Goal: Information Seeking & Learning: Learn about a topic

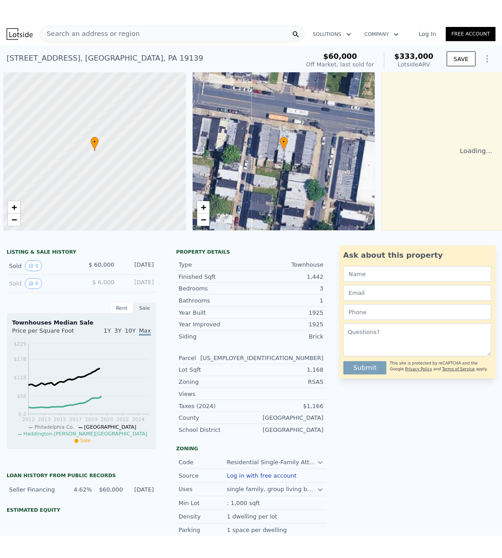
scroll to position [0, 4]
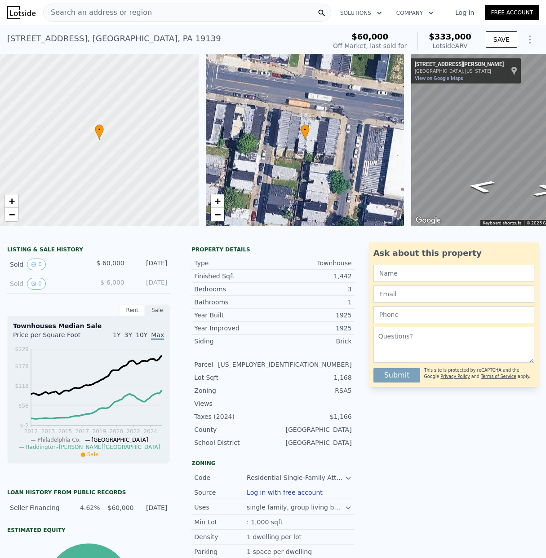
click at [63, 13] on span "Search an address or region" at bounding box center [98, 12] width 108 height 11
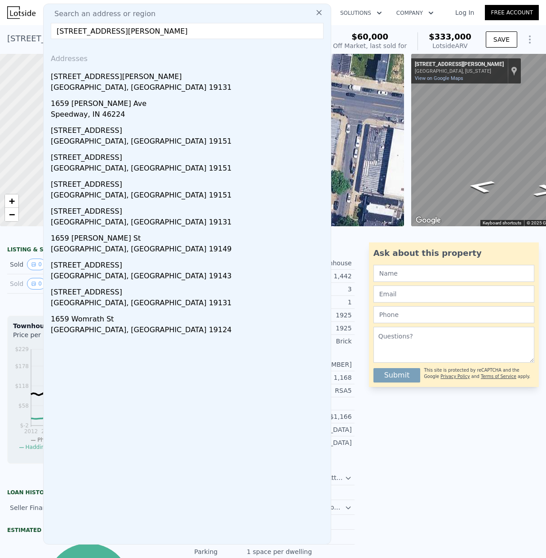
type input "[STREET_ADDRESS][PERSON_NAME]"
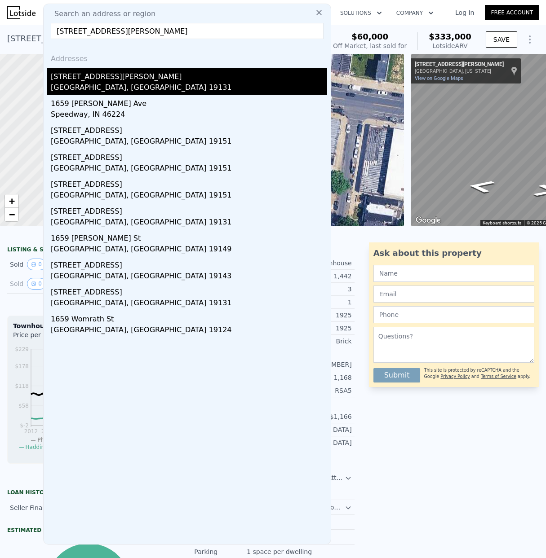
click at [80, 83] on div "[GEOGRAPHIC_DATA], [GEOGRAPHIC_DATA] 19131" at bounding box center [189, 88] width 276 height 13
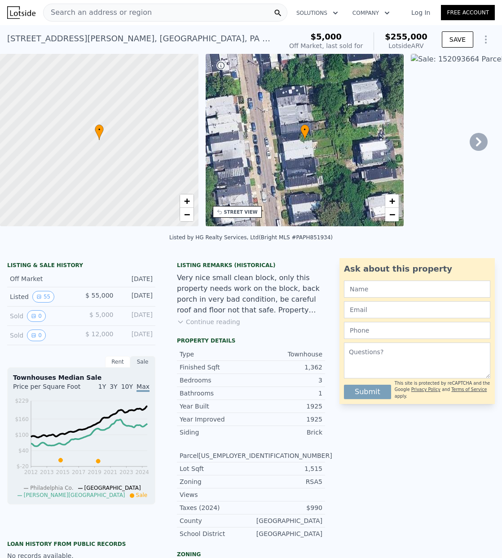
click at [67, 12] on span "Search an address or region" at bounding box center [98, 12] width 108 height 11
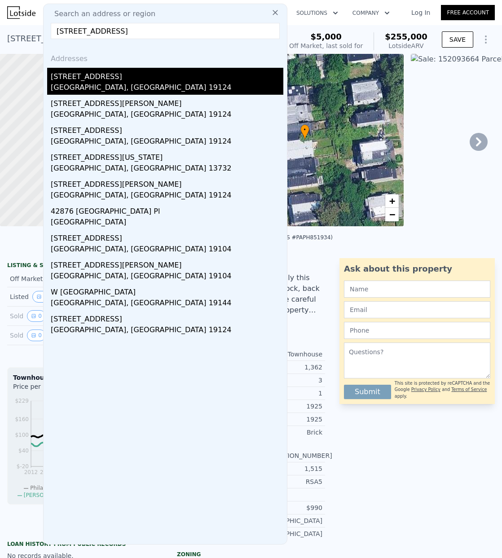
type input "[STREET_ADDRESS]"
click at [90, 83] on div "[GEOGRAPHIC_DATA], [GEOGRAPHIC_DATA] 19124" at bounding box center [167, 88] width 233 height 13
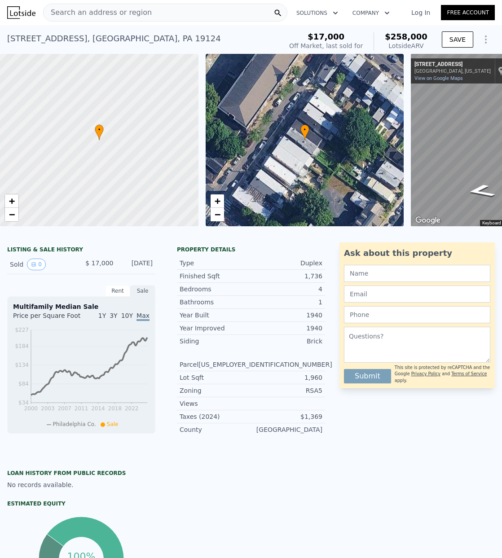
click at [83, 13] on span "Search an address or region" at bounding box center [98, 12] width 108 height 11
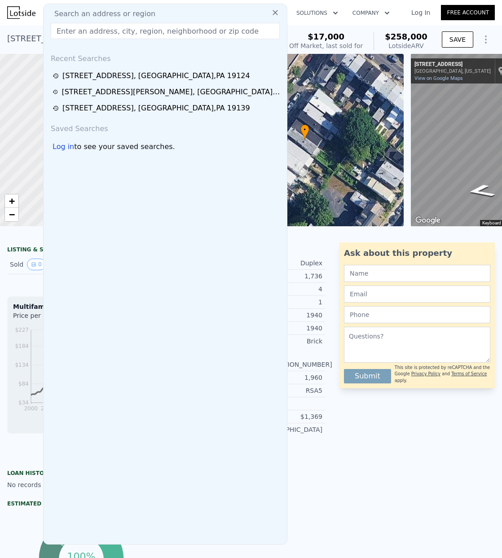
click at [66, 31] on input "text" at bounding box center [165, 31] width 229 height 16
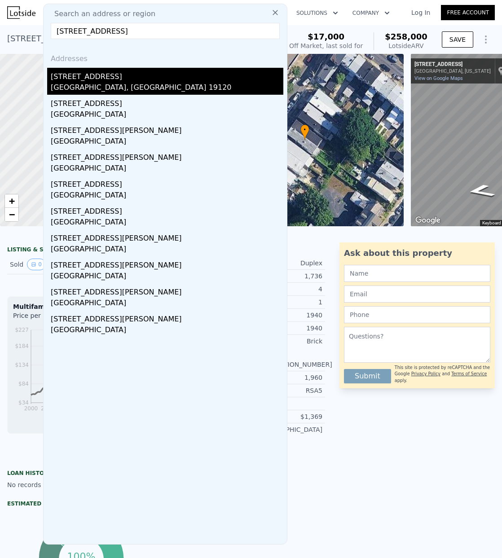
type input "[STREET_ADDRESS]"
click at [73, 81] on div "[STREET_ADDRESS]" at bounding box center [167, 75] width 233 height 14
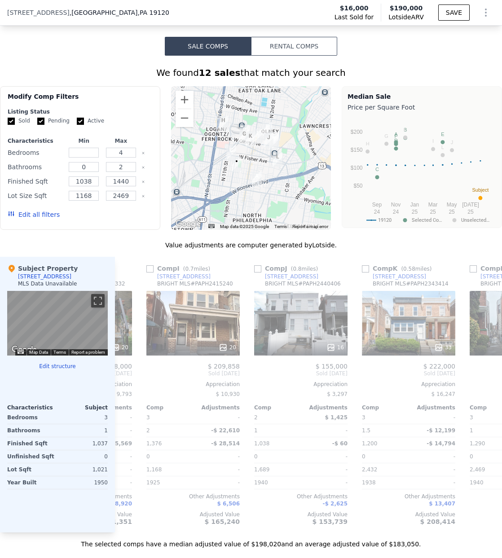
scroll to position [0, 860]
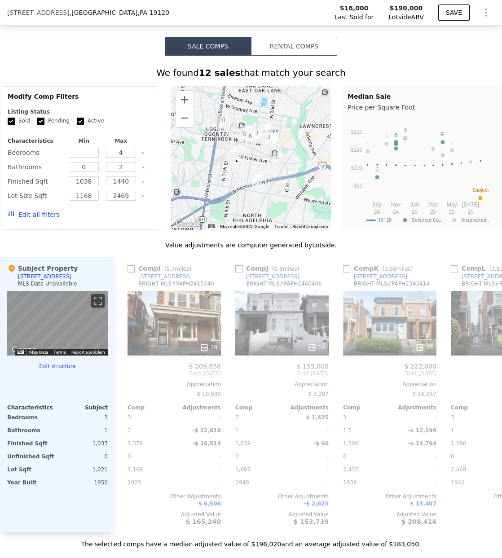
type input "5"
type input "3.25"
type input "1255"
type input "2430"
type input "1241"
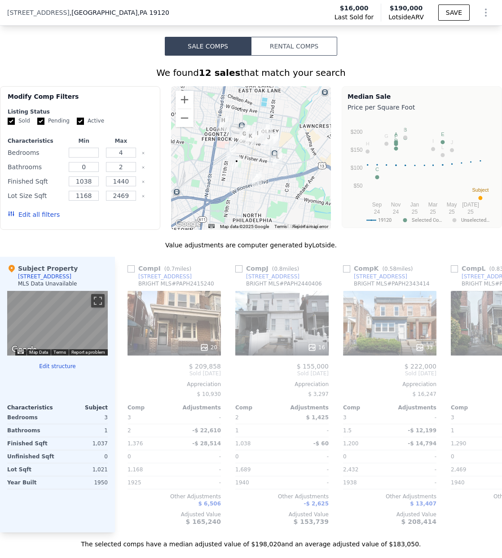
type input "5208"
type input "$ 258,000"
type input "5"
type input "$ 220,892"
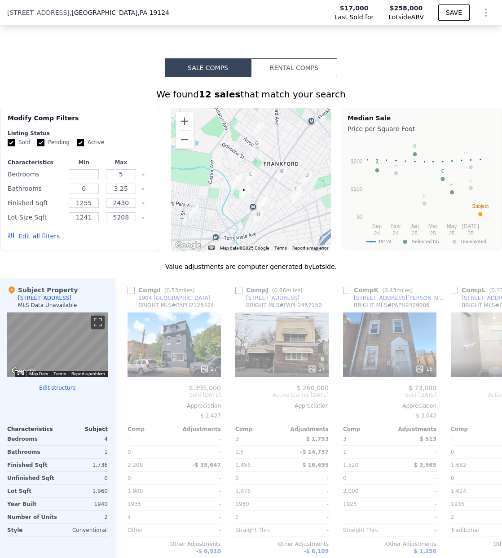
type input "4"
type input "2"
type input "1038"
type input "1440"
type input "1168"
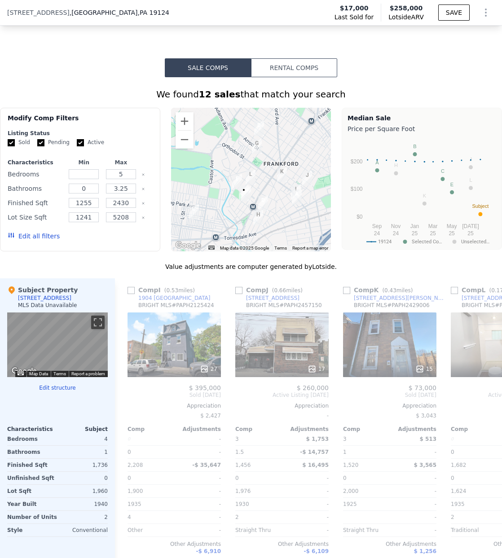
type input "2469"
type input "$ 190,000"
type input "4"
type input "$ 158,877"
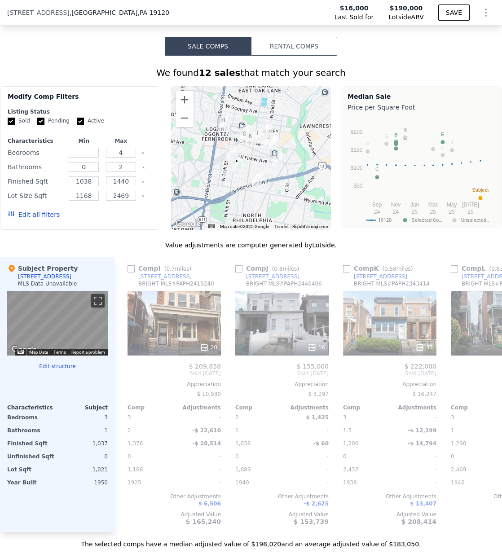
type input "5"
type input "3.25"
type input "1255"
type input "2430"
type input "1241"
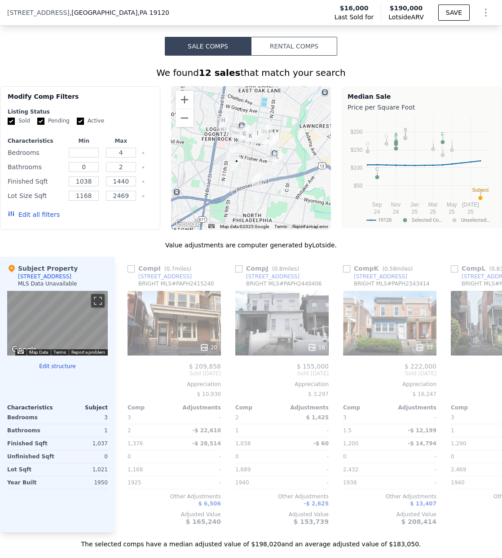
type input "5208"
type input "$ 258,000"
type input "5"
type input "$ 220,892"
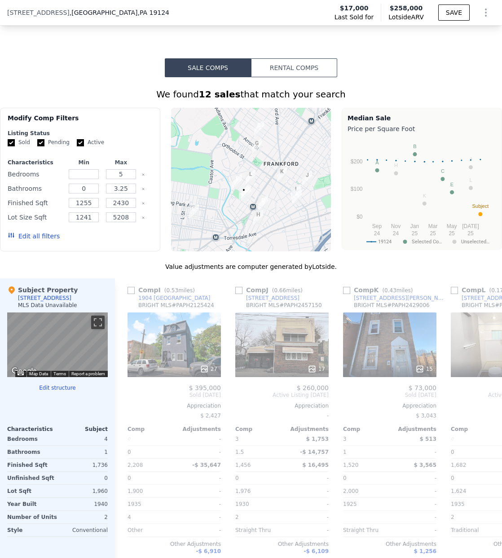
click at [70, 9] on span ", [GEOGRAPHIC_DATA] , [GEOGRAPHIC_DATA] 19124" at bounding box center [120, 12] width 100 height 9
click at [75, 11] on span ", [GEOGRAPHIC_DATA] , [GEOGRAPHIC_DATA] 19124" at bounding box center [120, 12] width 100 height 9
click at [164, 14] on div "[STREET_ADDRESS] Last Sold for $17,000 Lotside ARV $258,000 SAVE" at bounding box center [251, 12] width 502 height 25
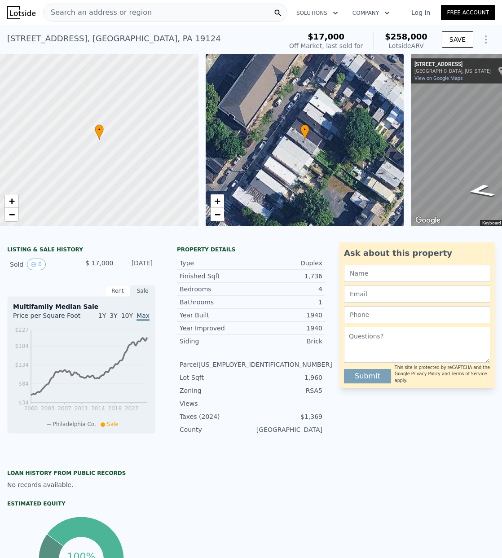
click at [78, 11] on span "Search an address or region" at bounding box center [98, 12] width 108 height 11
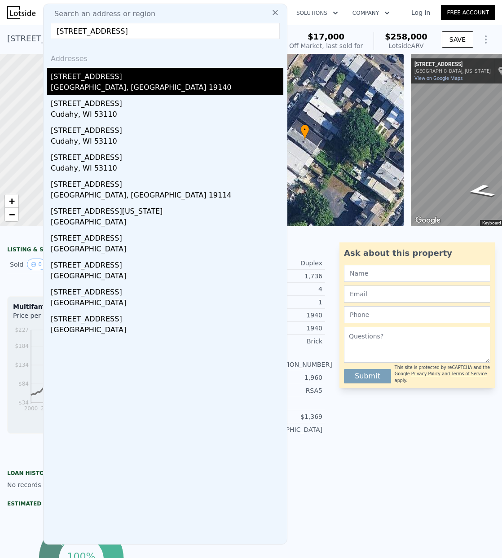
type input "[STREET_ADDRESS]"
click at [82, 83] on div "[GEOGRAPHIC_DATA], [GEOGRAPHIC_DATA] 19140" at bounding box center [167, 88] width 233 height 13
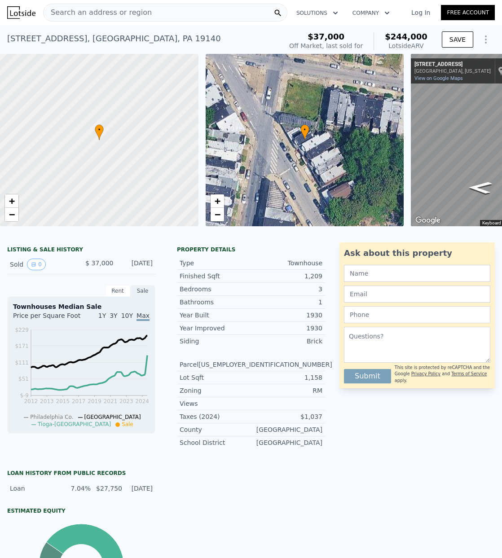
click at [75, 9] on span "Search an address or region" at bounding box center [98, 12] width 108 height 11
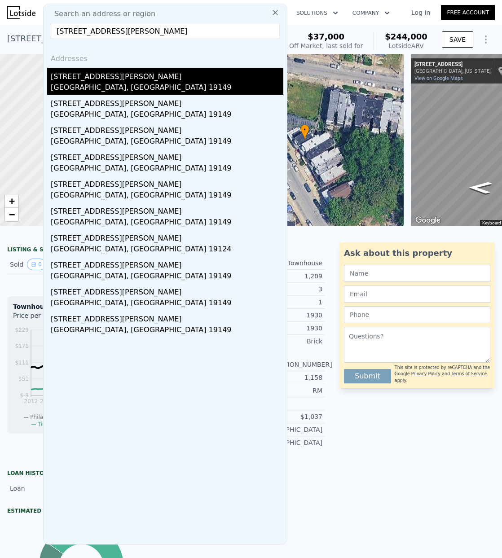
type input "[STREET_ADDRESS][PERSON_NAME]"
click at [89, 84] on div "[GEOGRAPHIC_DATA], [GEOGRAPHIC_DATA] 19149" at bounding box center [167, 88] width 233 height 13
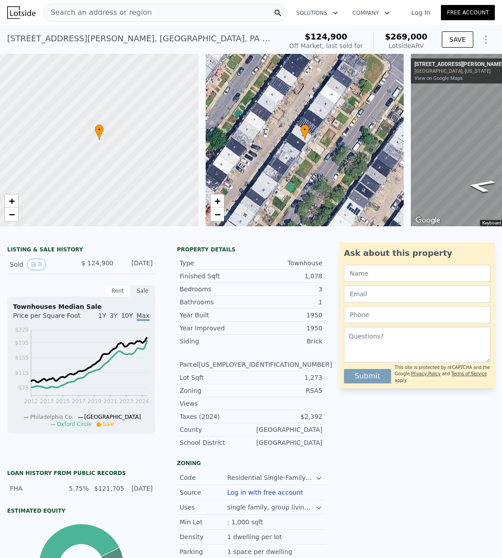
click at [74, 10] on span "Search an address or region" at bounding box center [98, 12] width 108 height 11
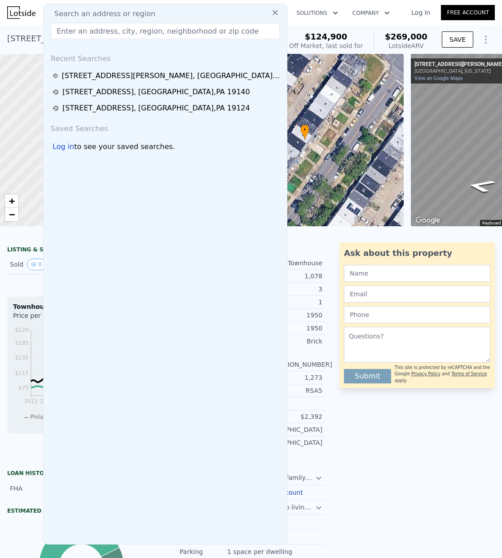
paste input "[STREET_ADDRESS]"
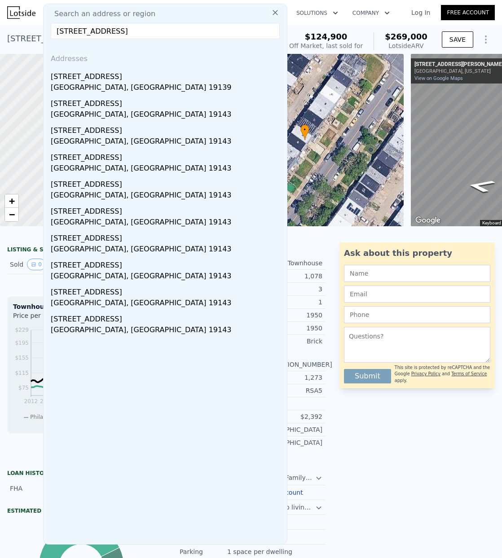
scroll to position [1, 0]
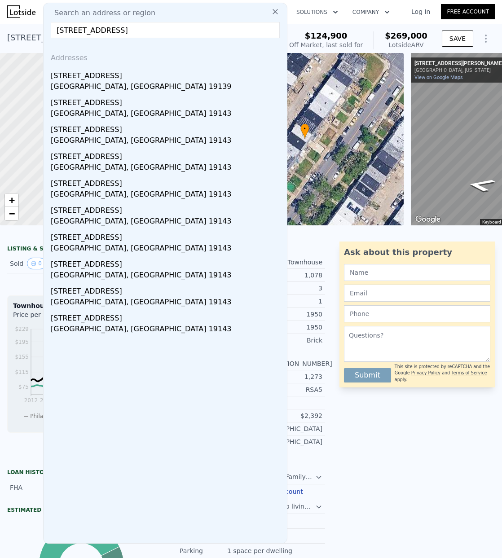
click at [203, 30] on input "[STREET_ADDRESS]" at bounding box center [165, 30] width 229 height 16
click at [96, 30] on input "[STREET_ADDRESS]" at bounding box center [165, 30] width 229 height 16
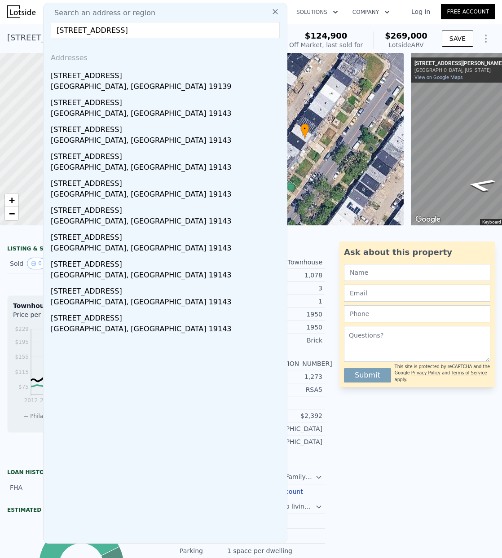
paste input "[STREET_ADDRESS]"
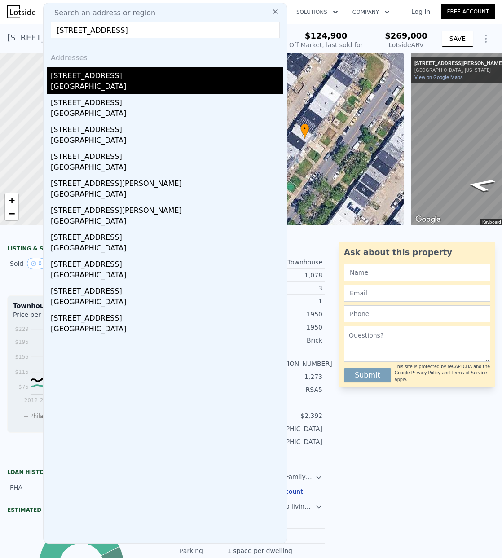
type input "[STREET_ADDRESS]"
click at [110, 78] on div "[STREET_ADDRESS]" at bounding box center [167, 74] width 233 height 14
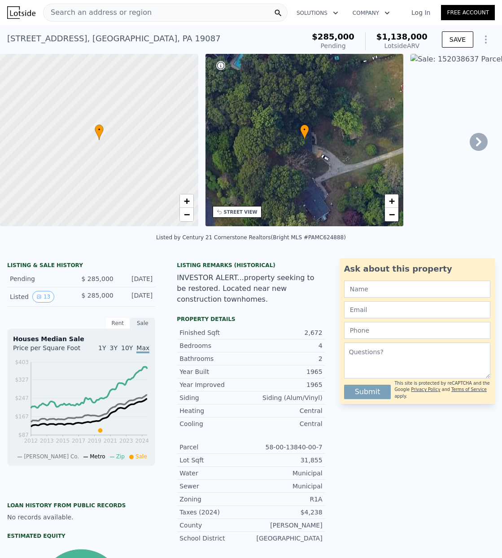
click at [70, 9] on span "Search an address or region" at bounding box center [98, 12] width 108 height 11
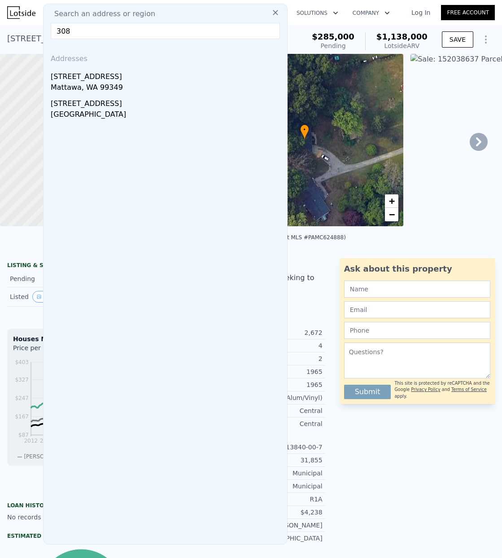
click at [72, 32] on input "308" at bounding box center [165, 31] width 229 height 16
paste input "[GEOGRAPHIC_DATA] 19119"
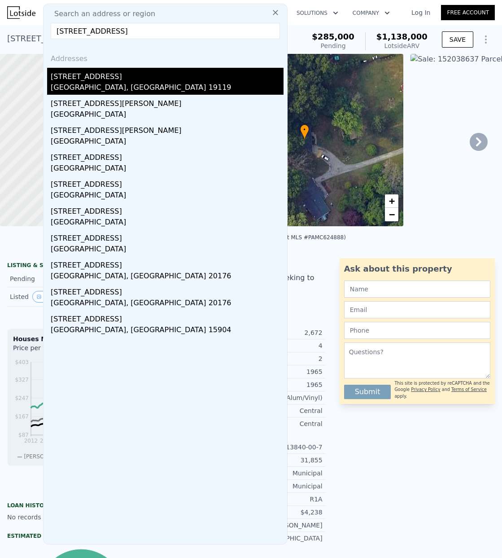
type input "[STREET_ADDRESS]"
click at [89, 82] on div "[GEOGRAPHIC_DATA], [GEOGRAPHIC_DATA] 19119" at bounding box center [167, 88] width 233 height 13
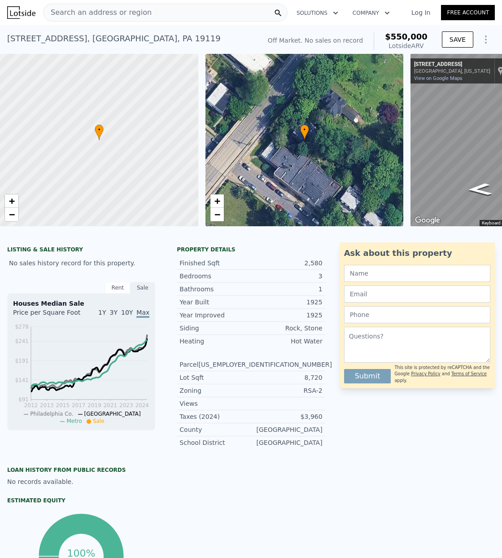
click at [63, 13] on span "Search an address or region" at bounding box center [98, 12] width 108 height 11
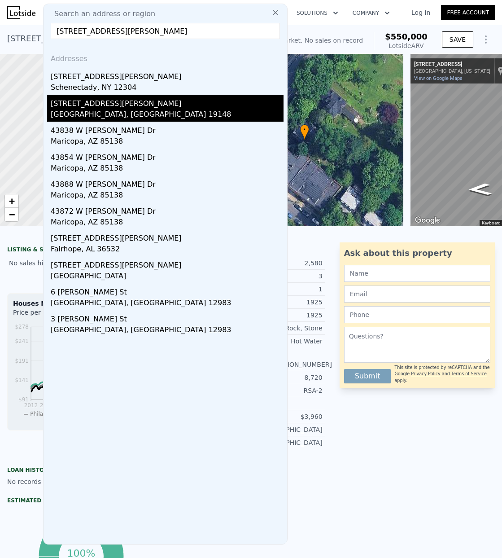
type input "[STREET_ADDRESS][PERSON_NAME]"
click at [83, 110] on div "[GEOGRAPHIC_DATA], [GEOGRAPHIC_DATA] 19148" at bounding box center [167, 115] width 233 height 13
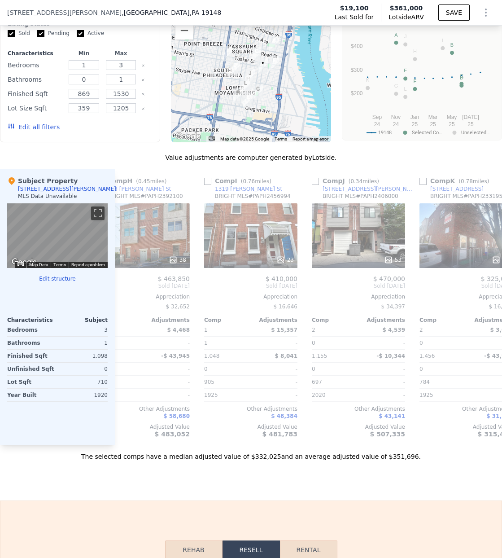
scroll to position [0, 823]
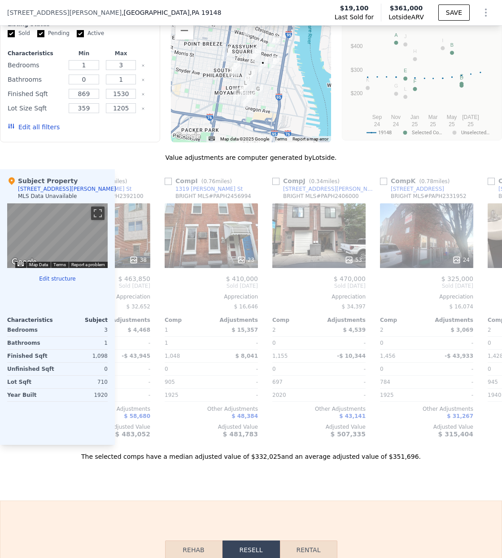
type input "3"
type input "6"
type input "1.5"
type input "3.5"
type input "1912"
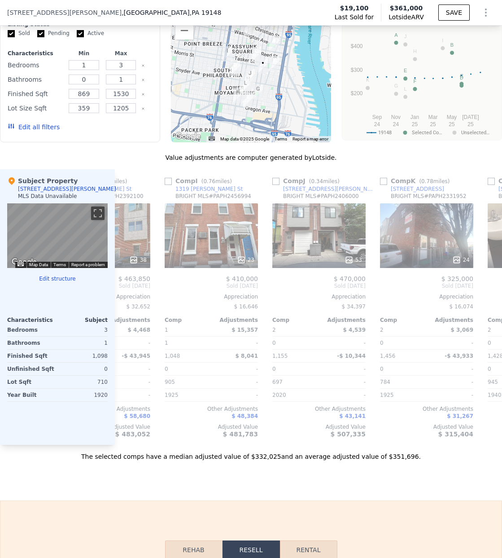
type input "3280"
type input "5191"
type input "14906"
type input "$ 550,000"
type input "6"
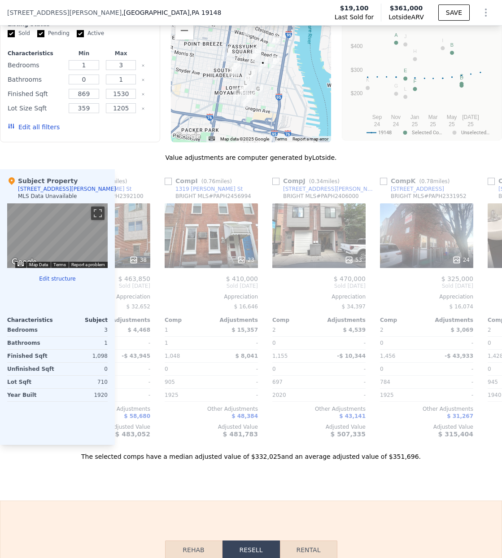
type input "$ 30,001"
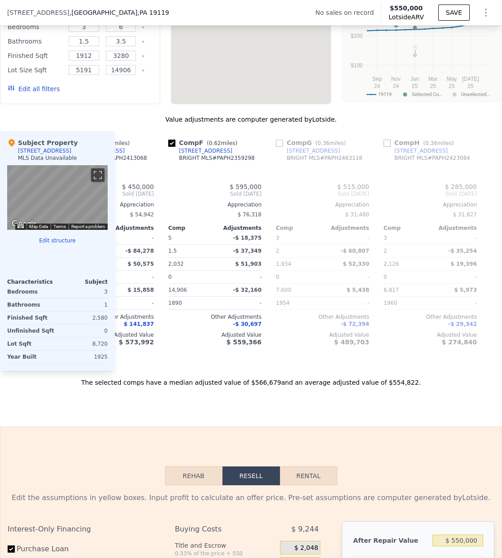
scroll to position [743, 0]
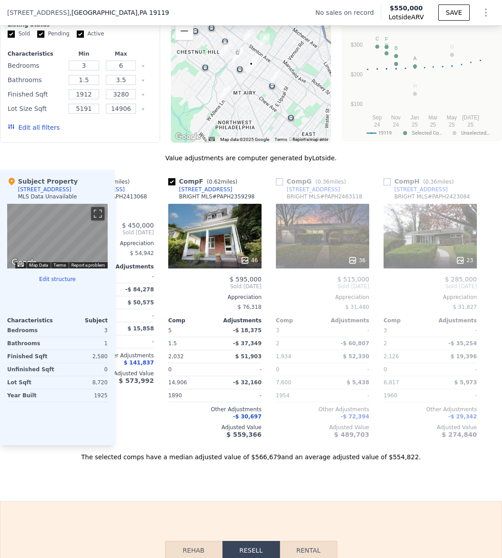
type input "1"
type input "3"
type input "0"
type input "1"
type input "869"
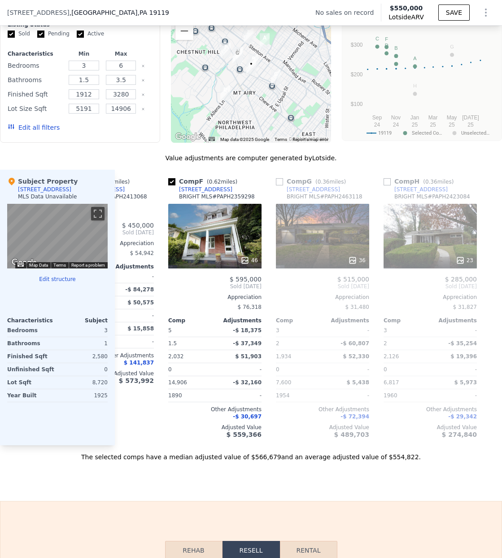
type input "1530"
type input "359"
type input "1205"
type input "$ 361,000"
type input "5"
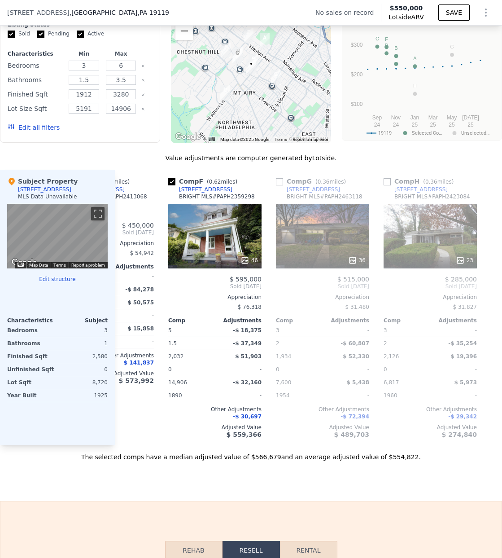
type input "$ 315,237"
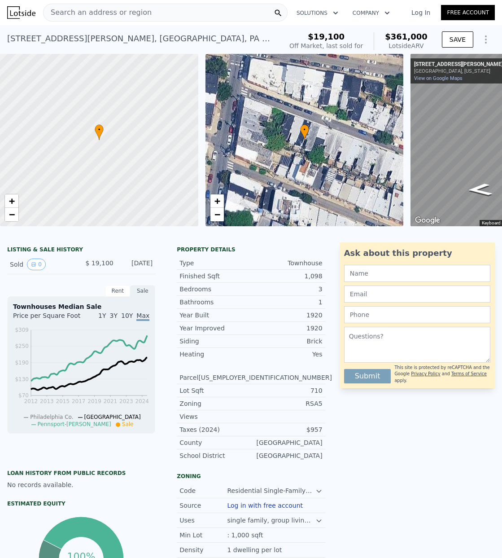
click at [77, 17] on span "Search an address or region" at bounding box center [98, 12] width 108 height 11
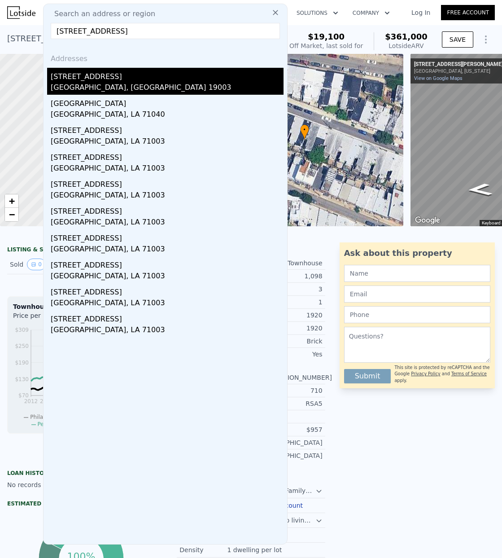
type input "[STREET_ADDRESS]"
click at [90, 80] on div "[STREET_ADDRESS]" at bounding box center [167, 75] width 233 height 14
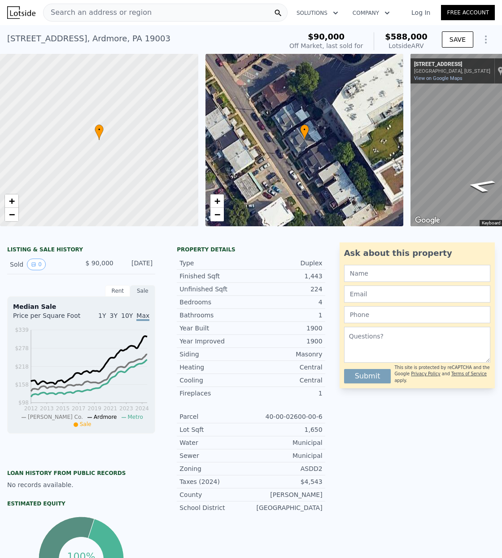
click at [80, 13] on span "Search an address or region" at bounding box center [98, 12] width 108 height 11
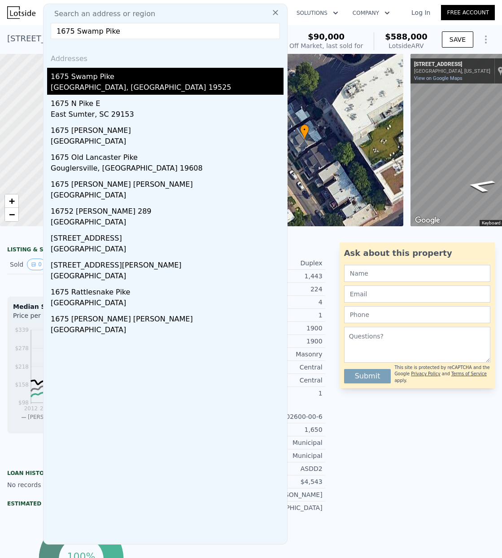
type input "1675 Swamp Pike"
click at [88, 81] on div "1675 Swamp Pike" at bounding box center [167, 75] width 233 height 14
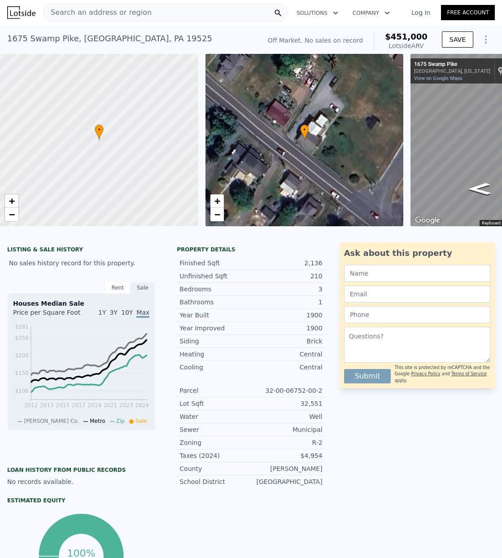
scroll to position [6, 0]
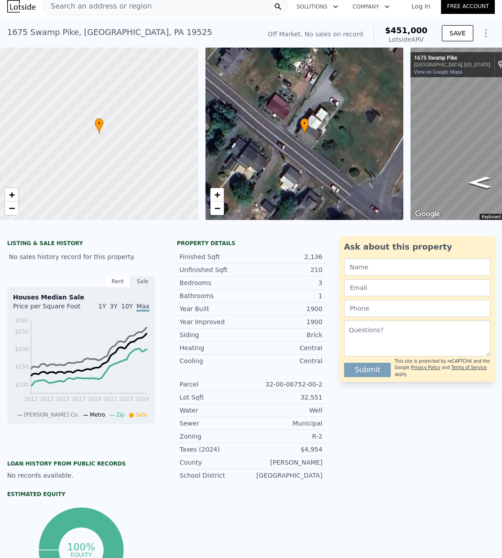
click at [76, 8] on span "Search an address or region" at bounding box center [98, 6] width 108 height 11
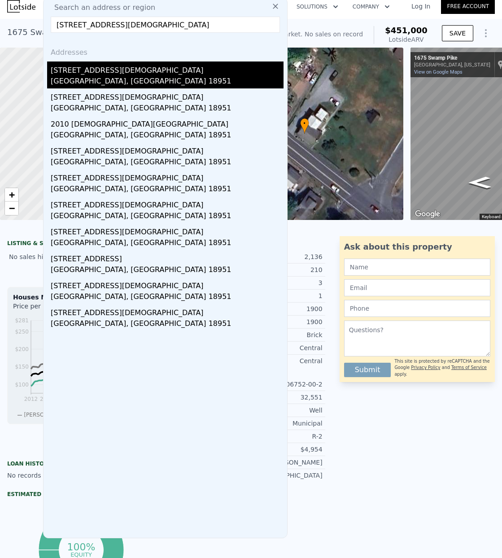
type input "[STREET_ADDRESS][DEMOGRAPHIC_DATA]"
click at [115, 73] on div "[STREET_ADDRESS][DEMOGRAPHIC_DATA]" at bounding box center [167, 69] width 233 height 14
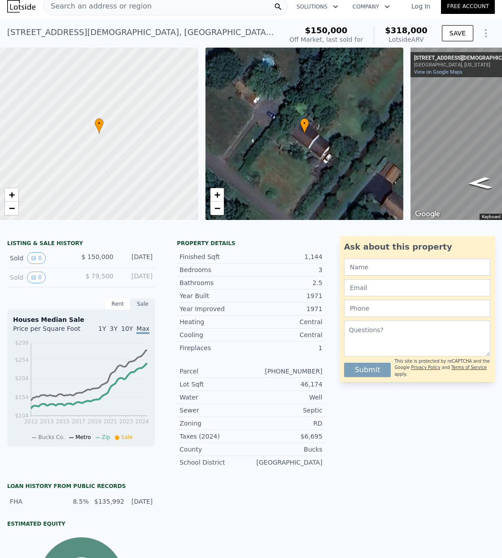
click at [92, 5] on span "Search an address or region" at bounding box center [98, 6] width 108 height 11
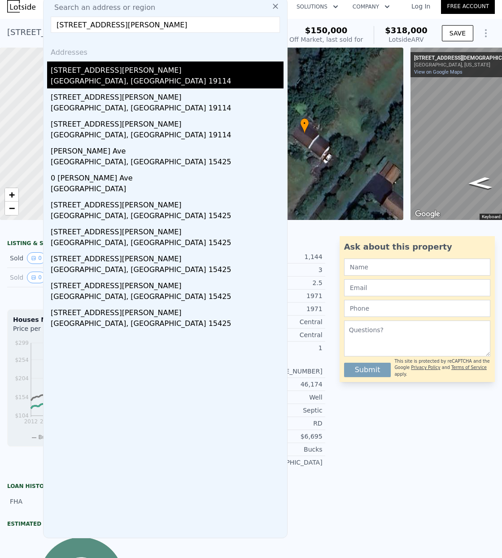
type input "[STREET_ADDRESS][PERSON_NAME]"
click at [97, 76] on div "[GEOGRAPHIC_DATA], [GEOGRAPHIC_DATA] 19114" at bounding box center [167, 82] width 233 height 13
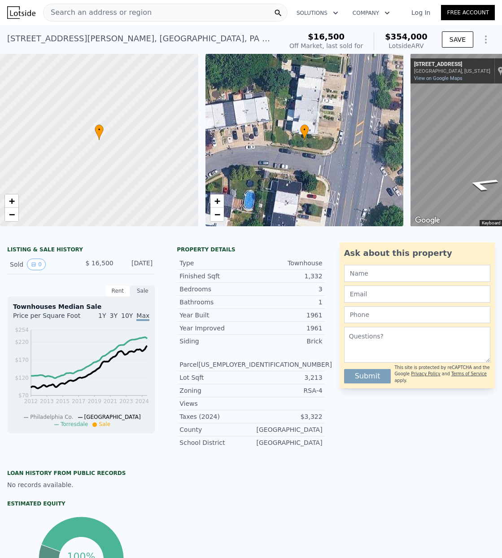
click at [77, 11] on span "Search an address or region" at bounding box center [98, 12] width 108 height 11
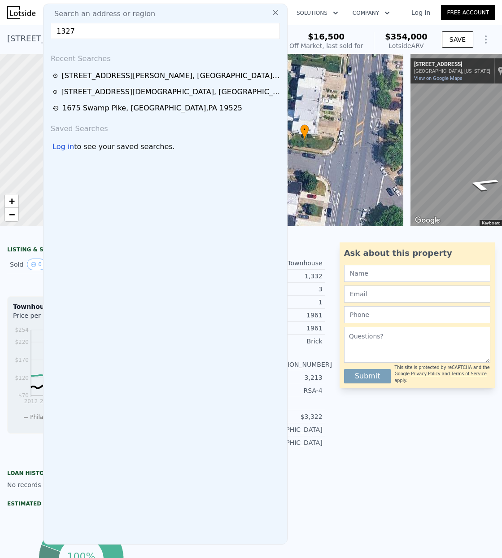
type input "1327"
click at [81, 33] on input "1327" at bounding box center [165, 31] width 229 height 16
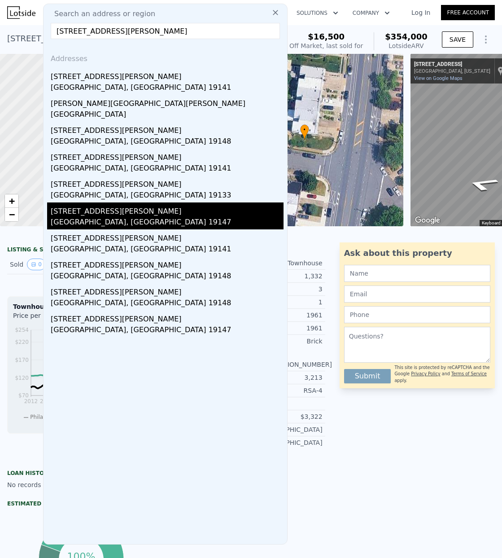
type input "[STREET_ADDRESS][PERSON_NAME]"
click at [99, 217] on div "[GEOGRAPHIC_DATA], [GEOGRAPHIC_DATA] 19147" at bounding box center [167, 223] width 233 height 13
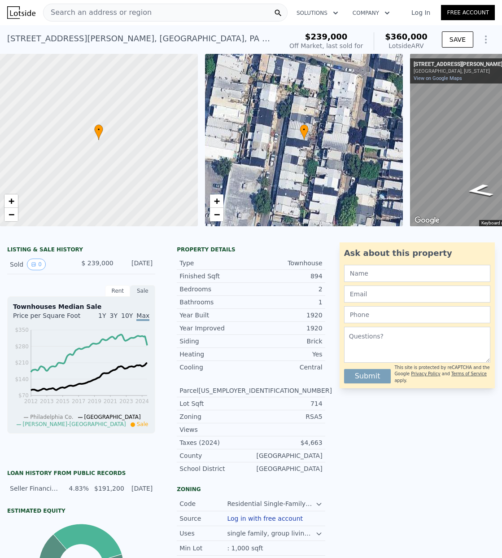
scroll to position [0, 4]
click at [101, 36] on div "[STREET_ADDRESS][PERSON_NAME]" at bounding box center [141, 38] width 268 height 13
click at [135, 9] on span "Search an address or region" at bounding box center [98, 12] width 108 height 11
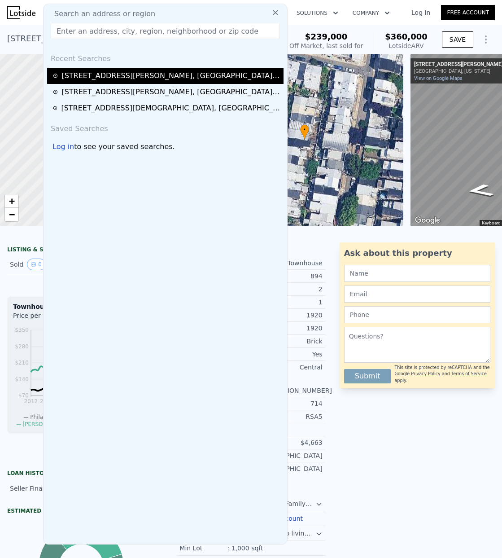
click at [101, 76] on div "[STREET_ADDRESS][PERSON_NAME]" at bounding box center [172, 75] width 220 height 11
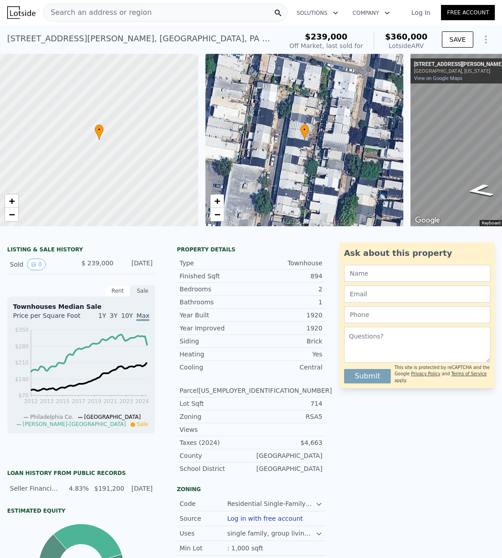
click at [111, 9] on span "Search an address or region" at bounding box center [98, 12] width 108 height 11
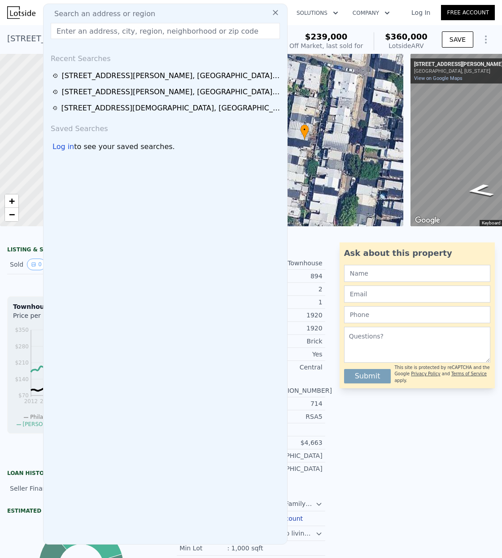
click at [84, 30] on input "text" at bounding box center [165, 31] width 229 height 16
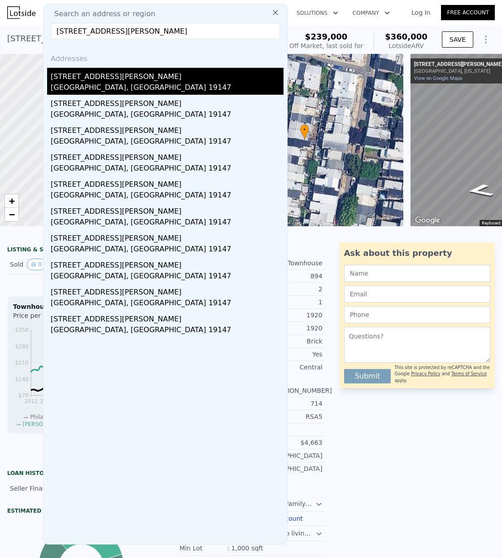
type input "[STREET_ADDRESS][PERSON_NAME]"
click at [88, 78] on div "[STREET_ADDRESS][PERSON_NAME]" at bounding box center [167, 75] width 233 height 14
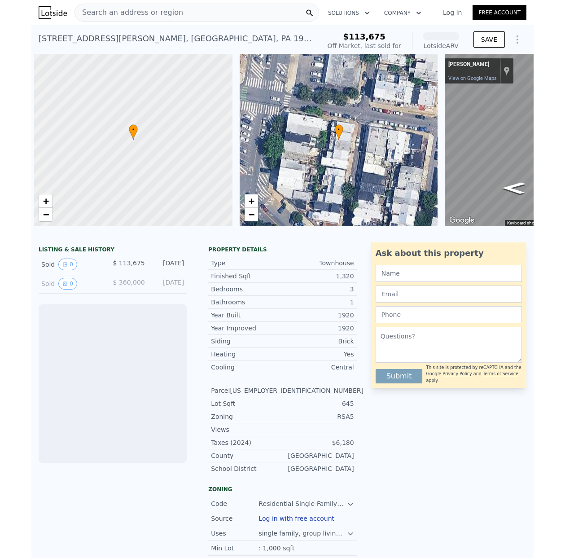
scroll to position [0, 4]
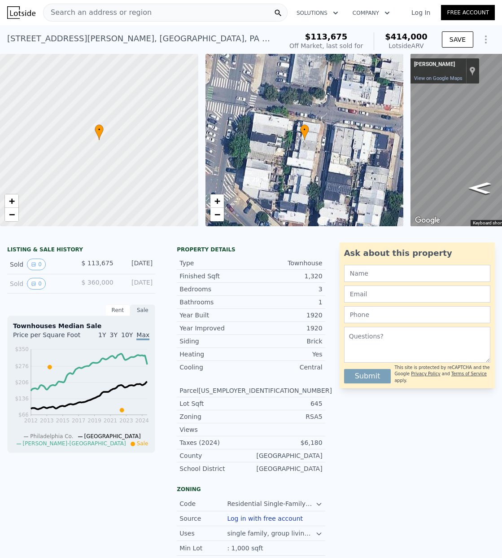
click at [82, 10] on span "Search an address or region" at bounding box center [98, 12] width 108 height 11
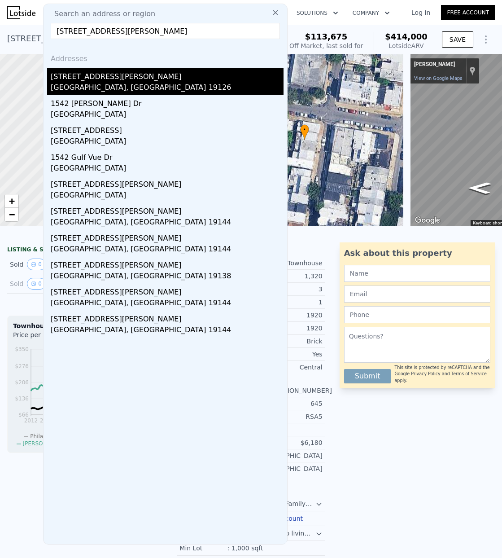
type input "[STREET_ADDRESS][PERSON_NAME]"
click at [82, 83] on div "[GEOGRAPHIC_DATA], [GEOGRAPHIC_DATA] 19126" at bounding box center [167, 88] width 233 height 13
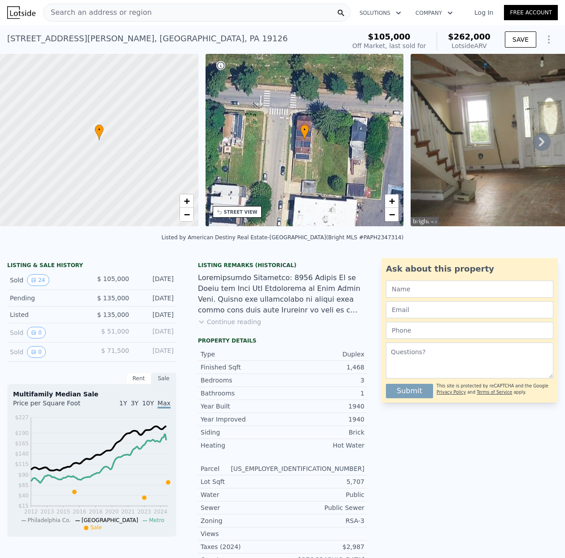
click at [88, 11] on span "Search an address or region" at bounding box center [98, 12] width 108 height 11
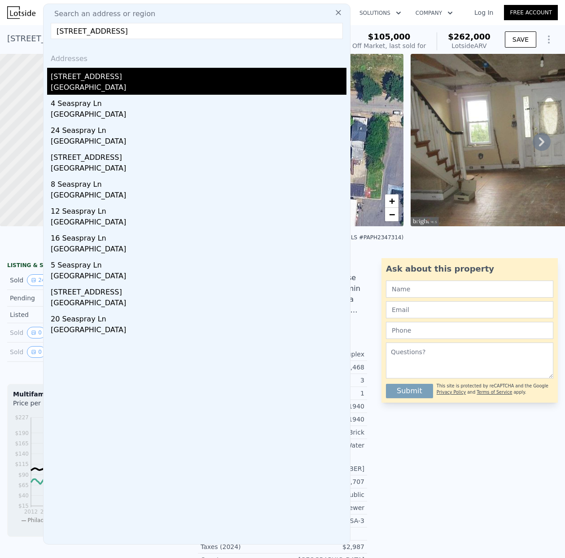
type input "[STREET_ADDRESS]"
click at [87, 81] on div "[STREET_ADDRESS]" at bounding box center [199, 75] width 296 height 14
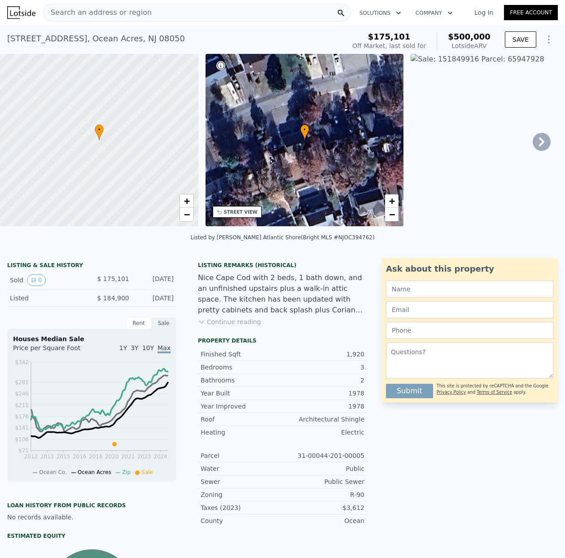
click at [72, 10] on span "Search an address or region" at bounding box center [98, 12] width 108 height 11
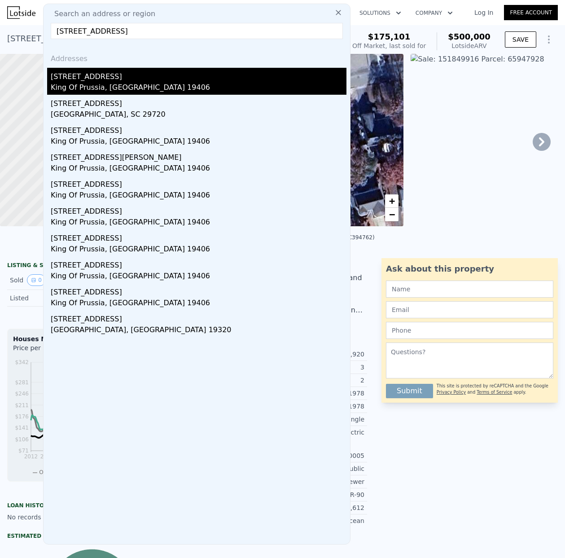
type input "[STREET_ADDRESS]"
click at [90, 84] on div "King Of Prussia, [GEOGRAPHIC_DATA] 19406" at bounding box center [199, 88] width 296 height 13
